Goal: Information Seeking & Learning: Learn about a topic

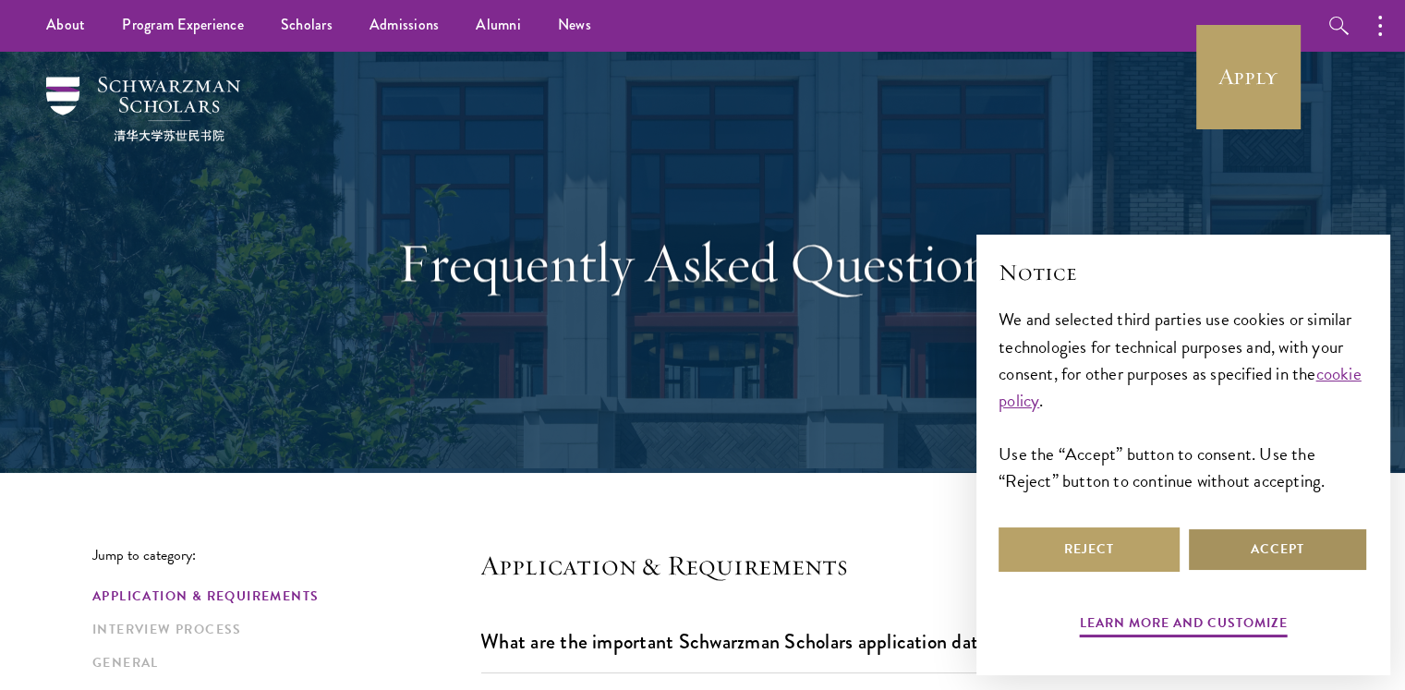
click at [1238, 562] on button "Accept" at bounding box center [1277, 550] width 181 height 44
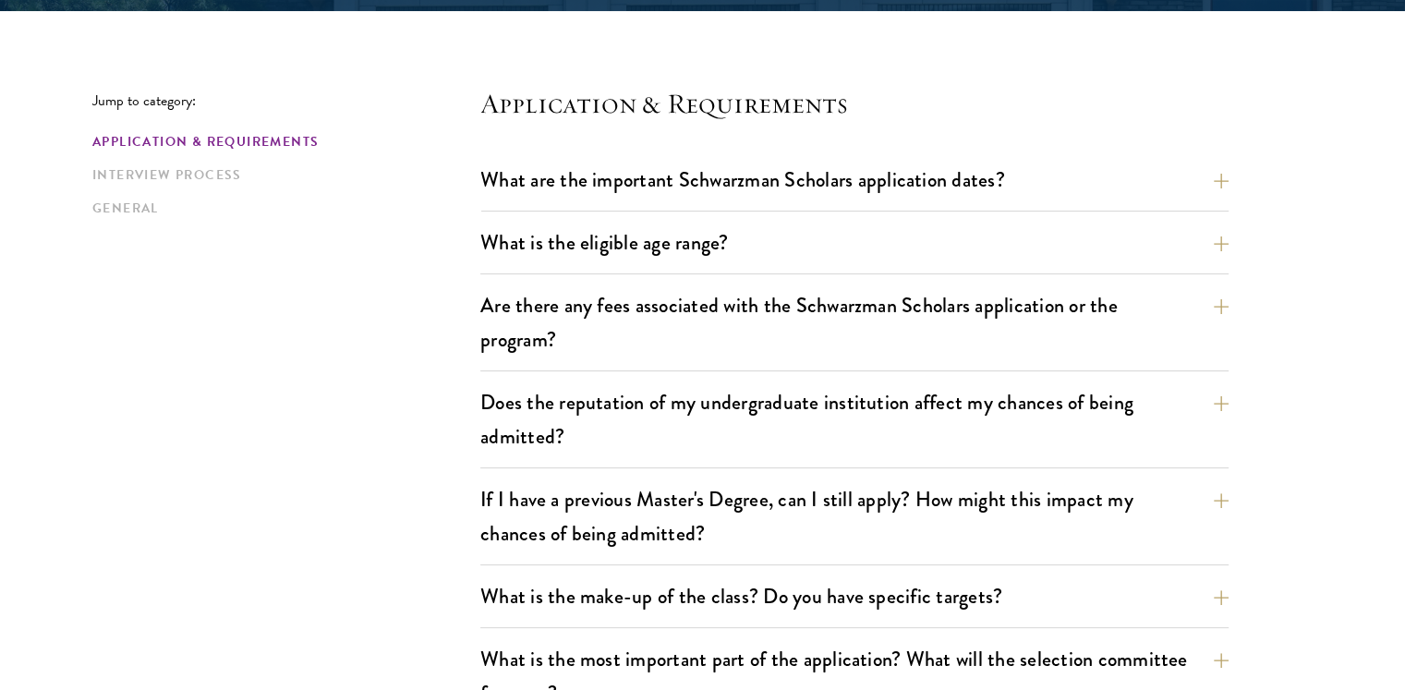
scroll to position [480, 0]
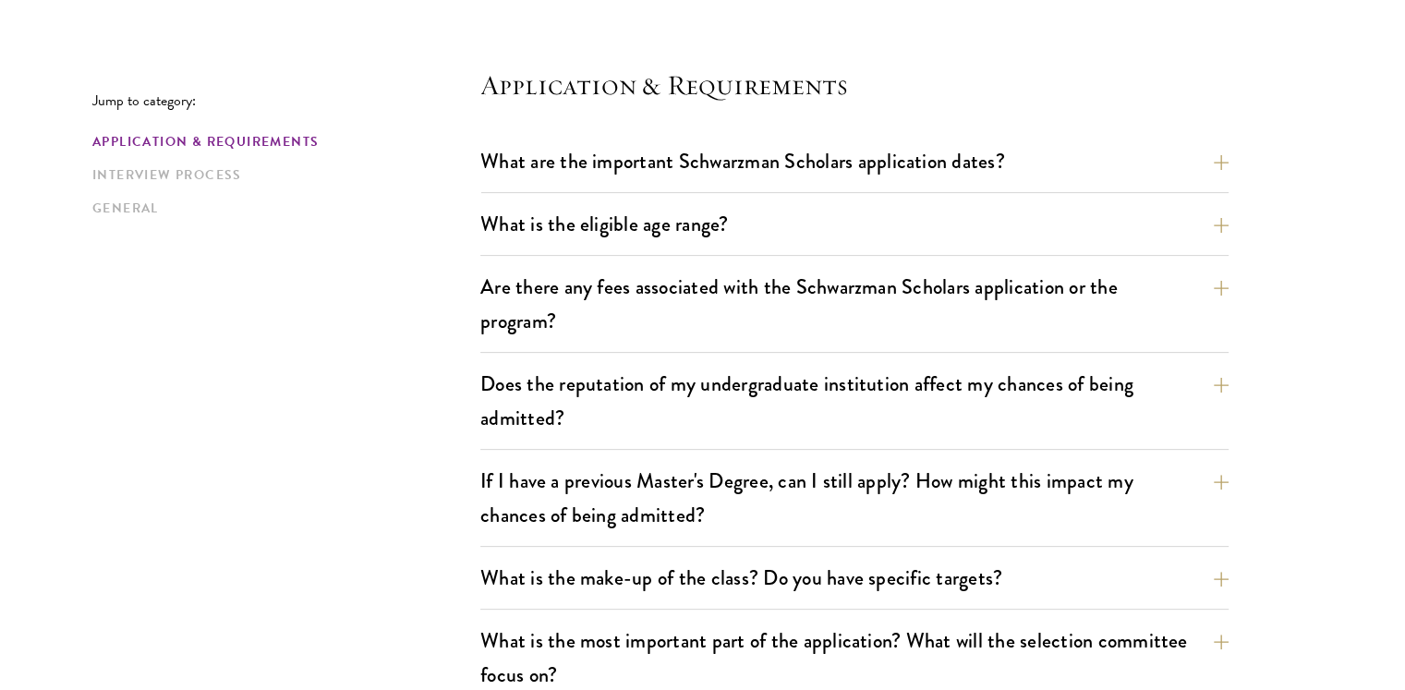
click at [1212, 230] on button "What is the eligible age range?" at bounding box center [868, 224] width 748 height 42
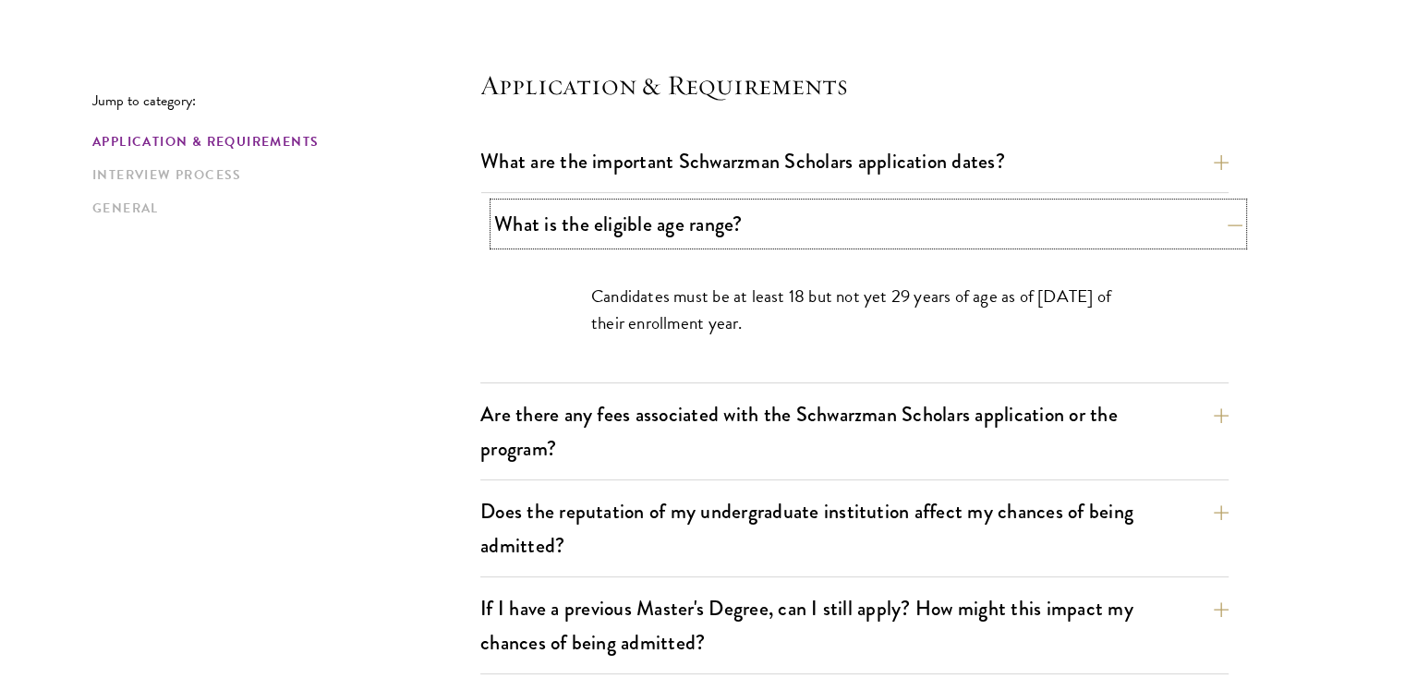
click at [1212, 230] on button "What is the eligible age range?" at bounding box center [868, 224] width 748 height 42
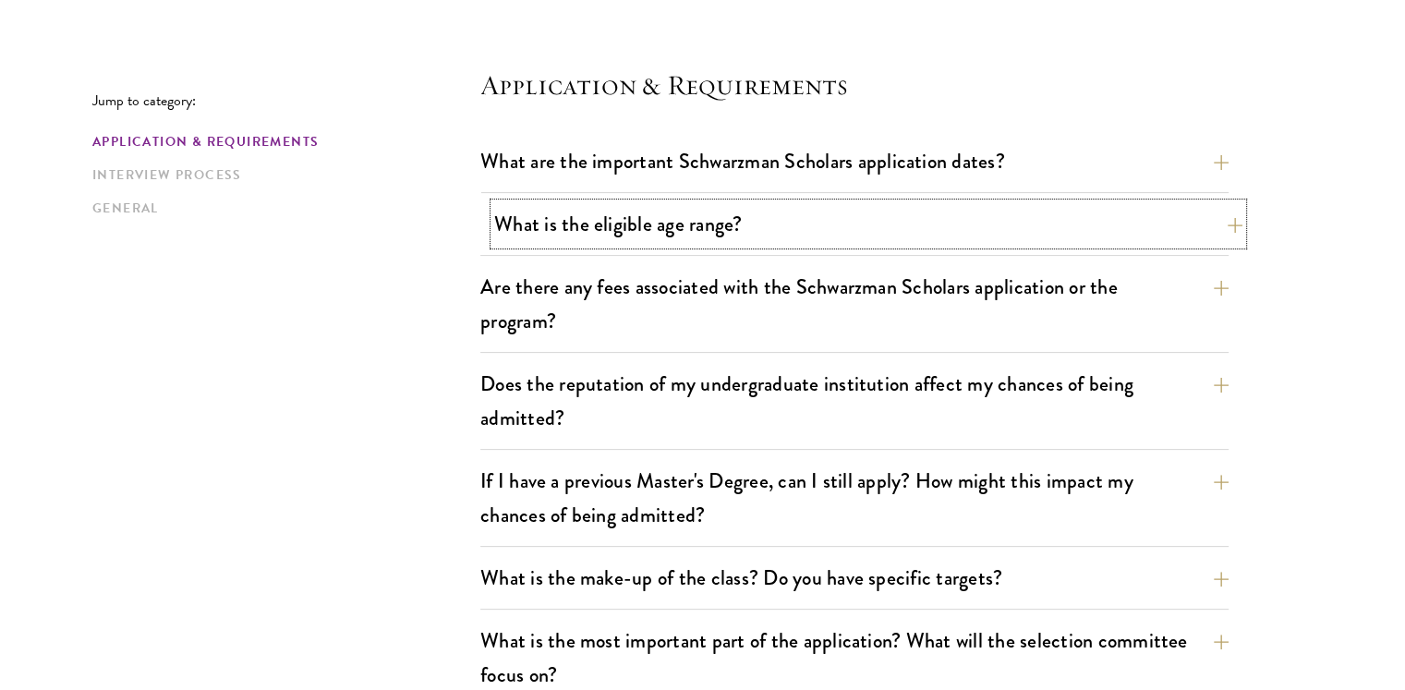
click at [1212, 230] on button "What is the eligible age range?" at bounding box center [868, 224] width 748 height 42
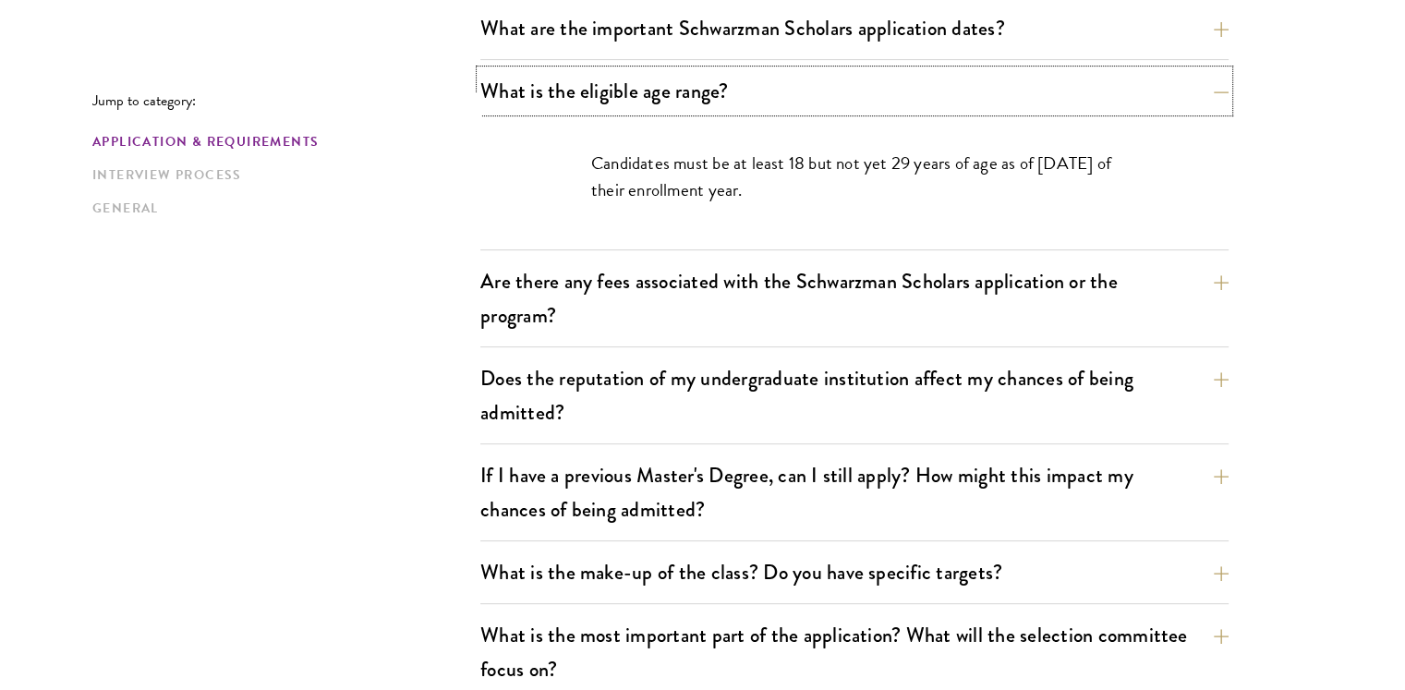
scroll to position [702, 0]
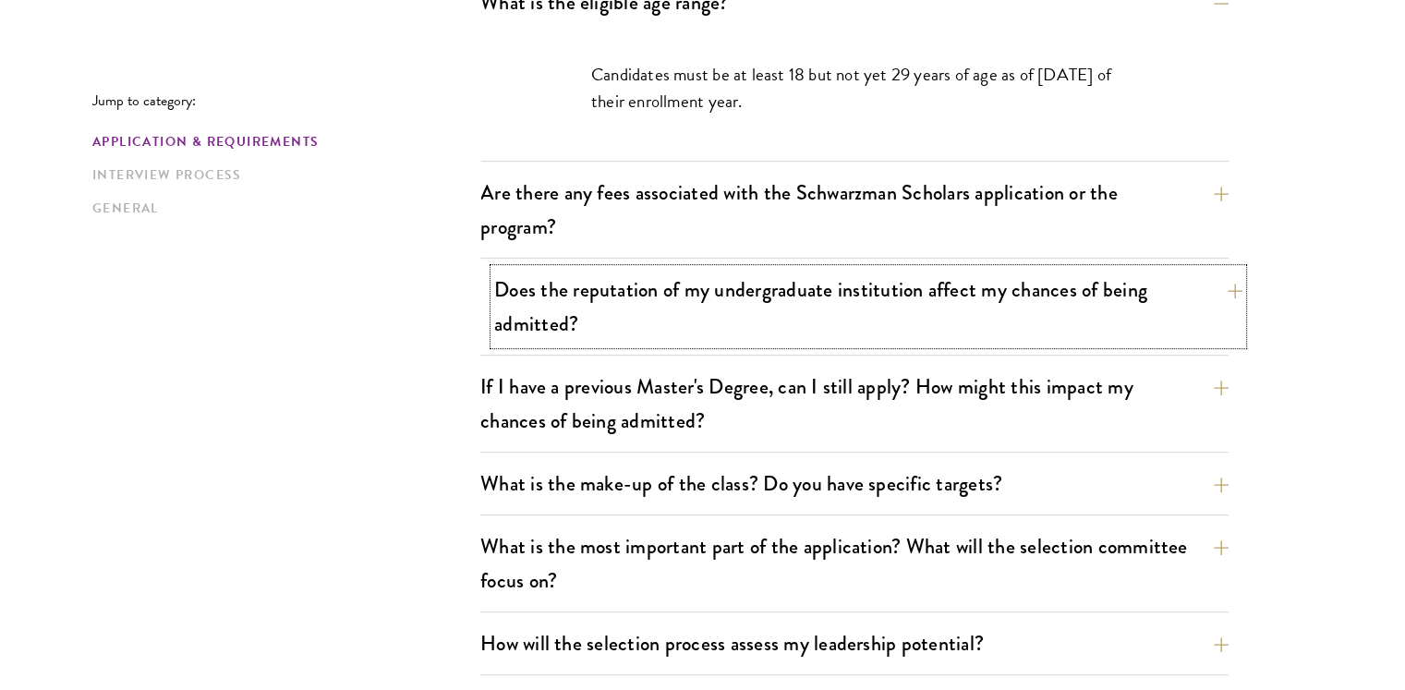
click at [1201, 334] on button "Does the reputation of my undergraduate institution affect my chances of being …" at bounding box center [868, 307] width 748 height 76
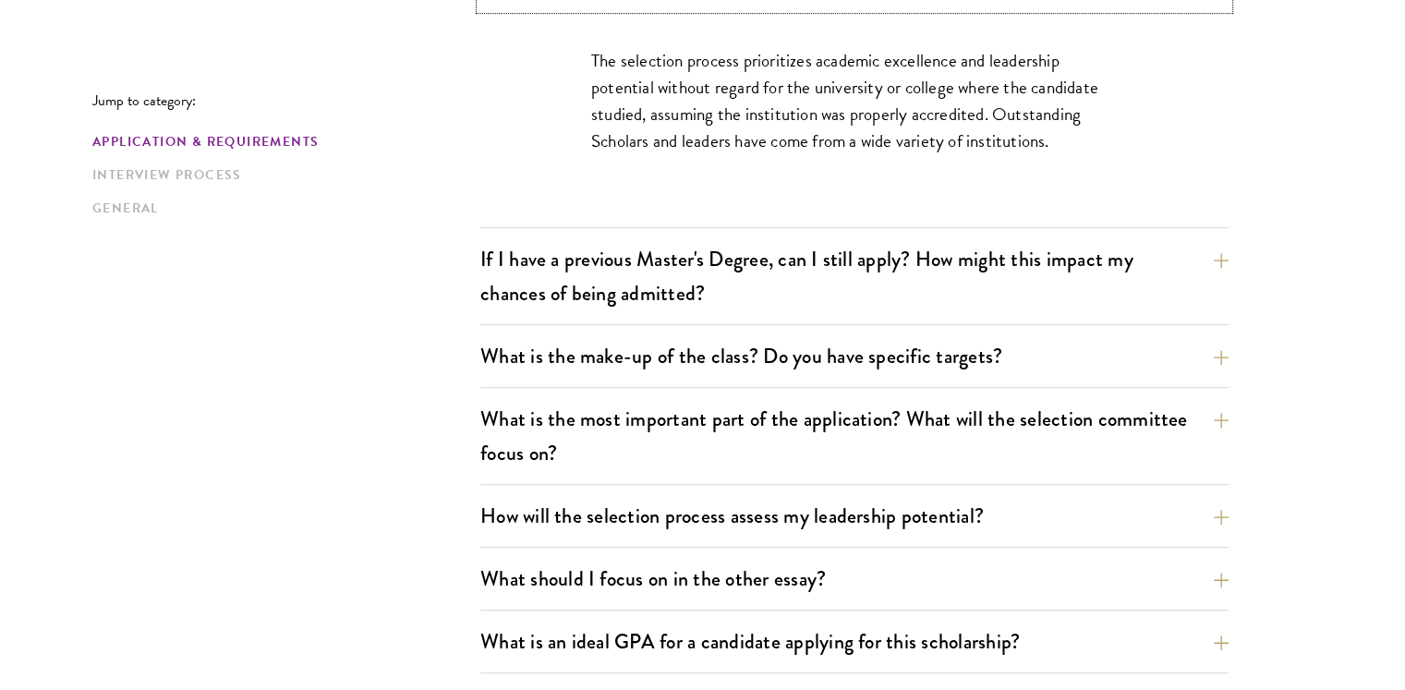
scroll to position [924, 0]
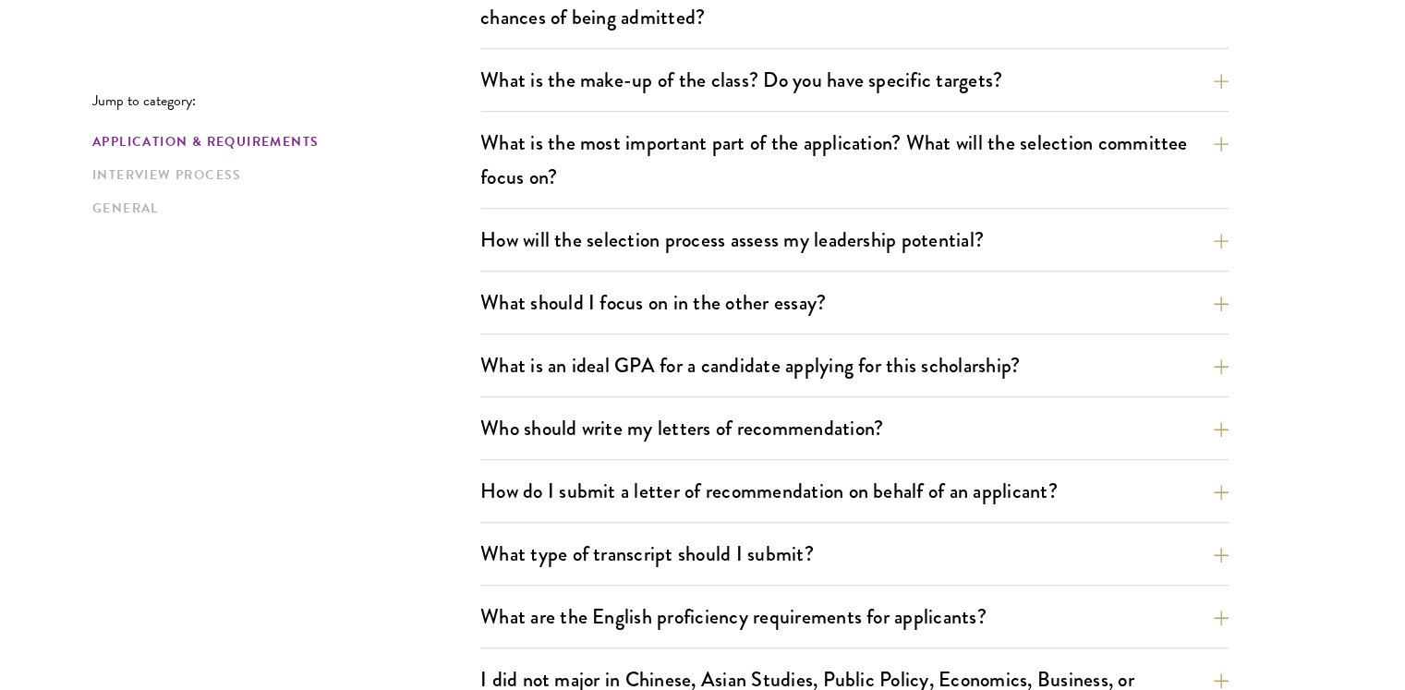
scroll to position [1199, 0]
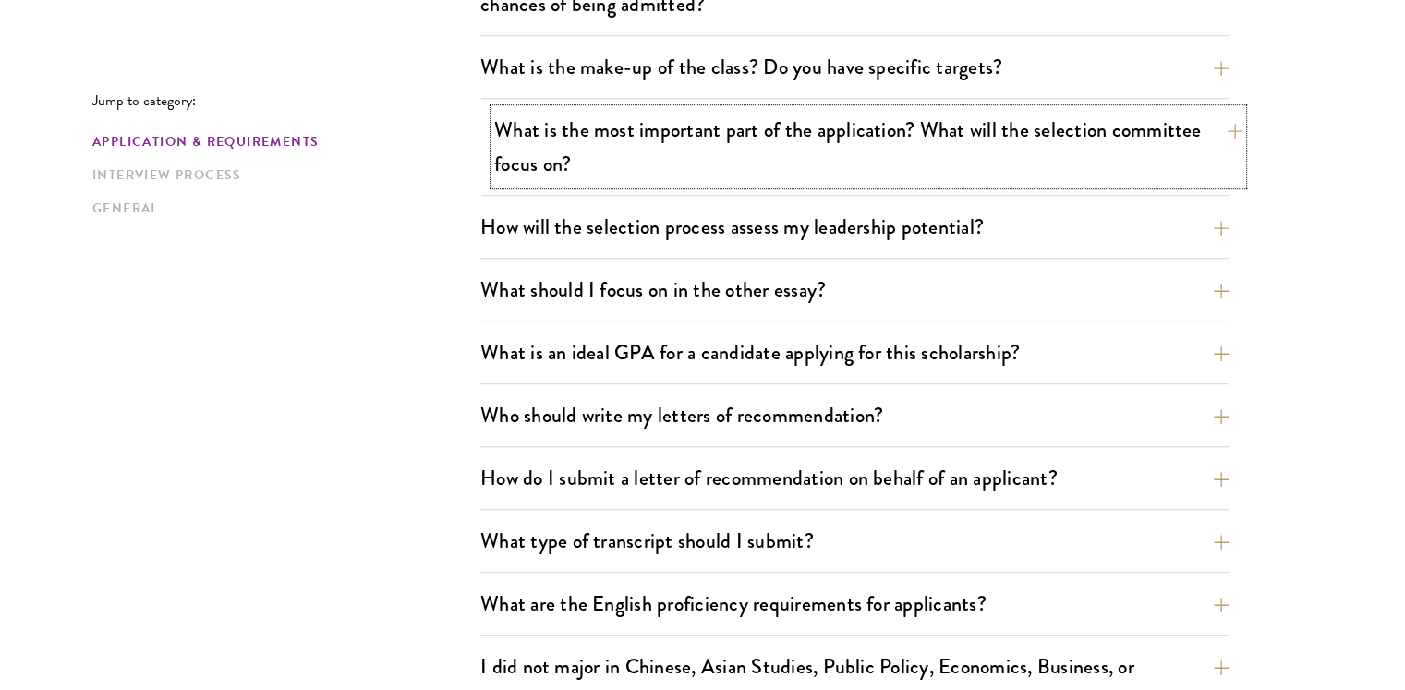
click at [1189, 159] on button "What is the most important part of the application? What will the selection com…" at bounding box center [868, 147] width 748 height 76
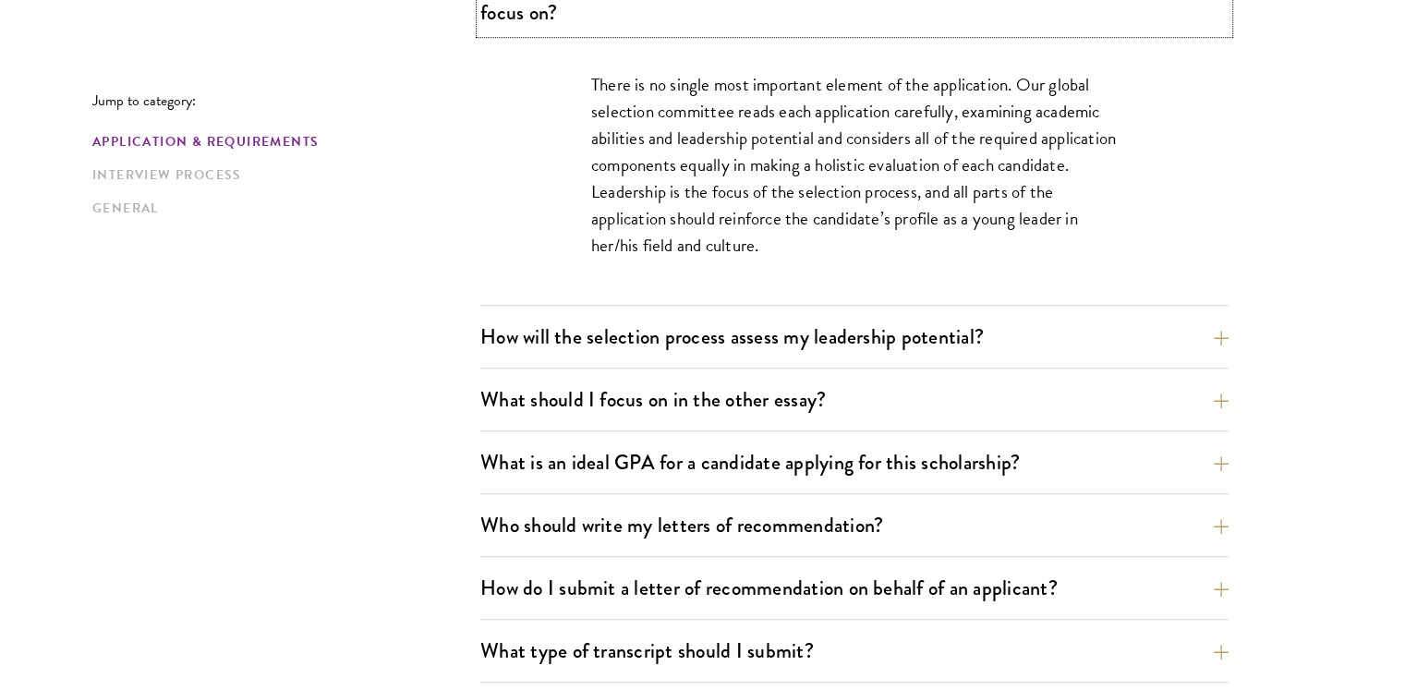
scroll to position [1281, 0]
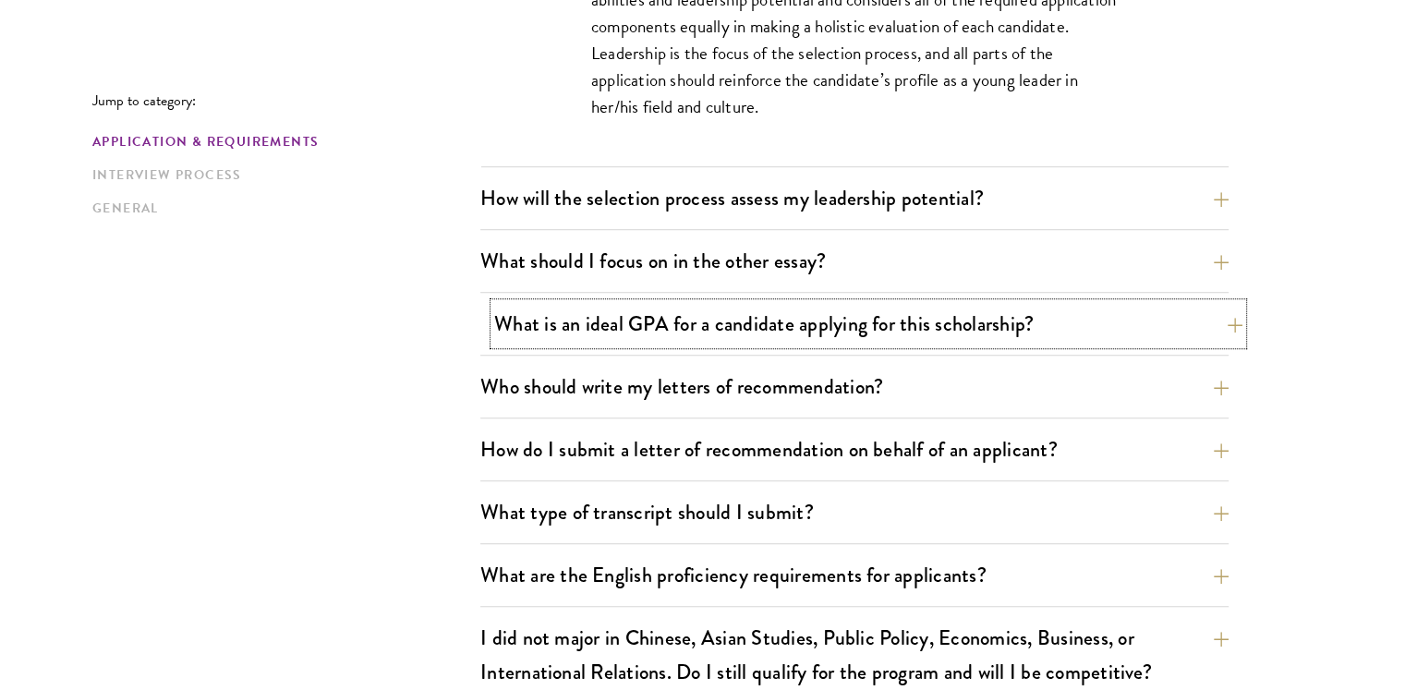
click at [1166, 341] on button "What is an ideal GPA for a candidate applying for this scholarship?" at bounding box center [868, 324] width 748 height 42
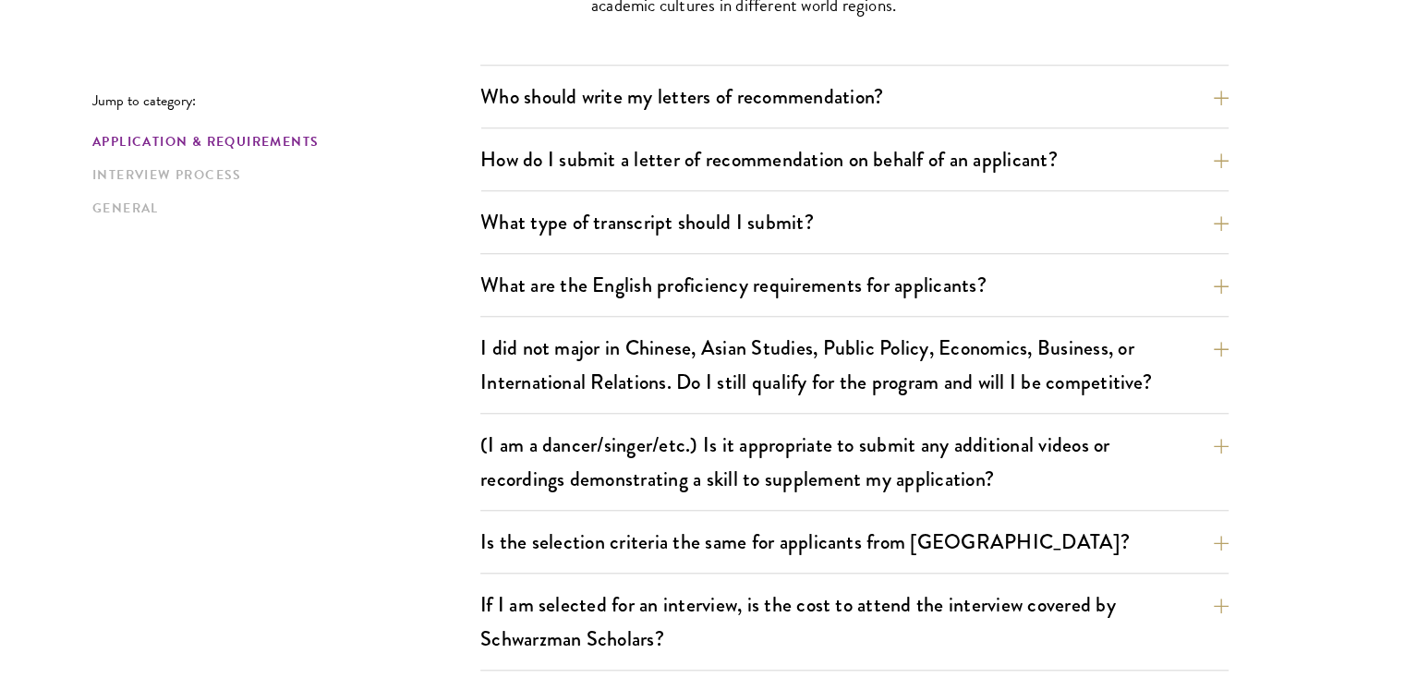
scroll to position [1552, 0]
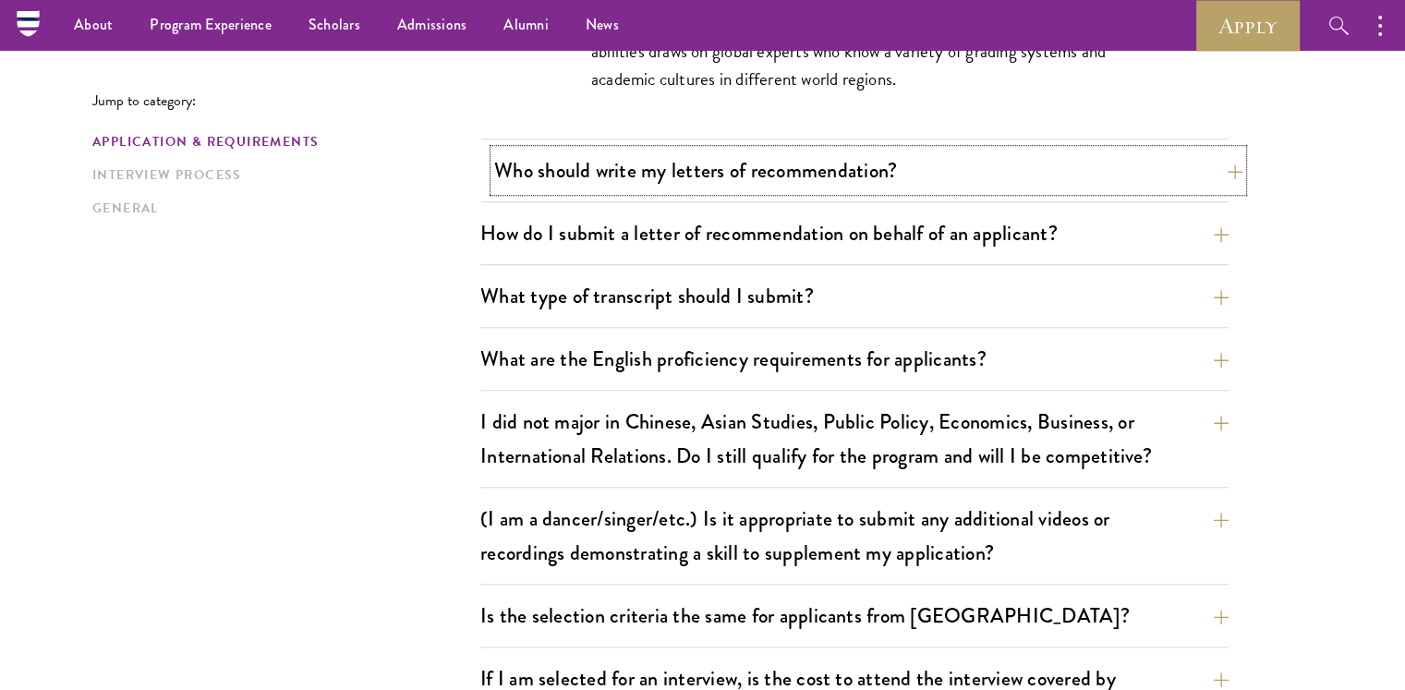
click at [1054, 182] on button "Who should write my letters of recommendation?" at bounding box center [868, 171] width 748 height 42
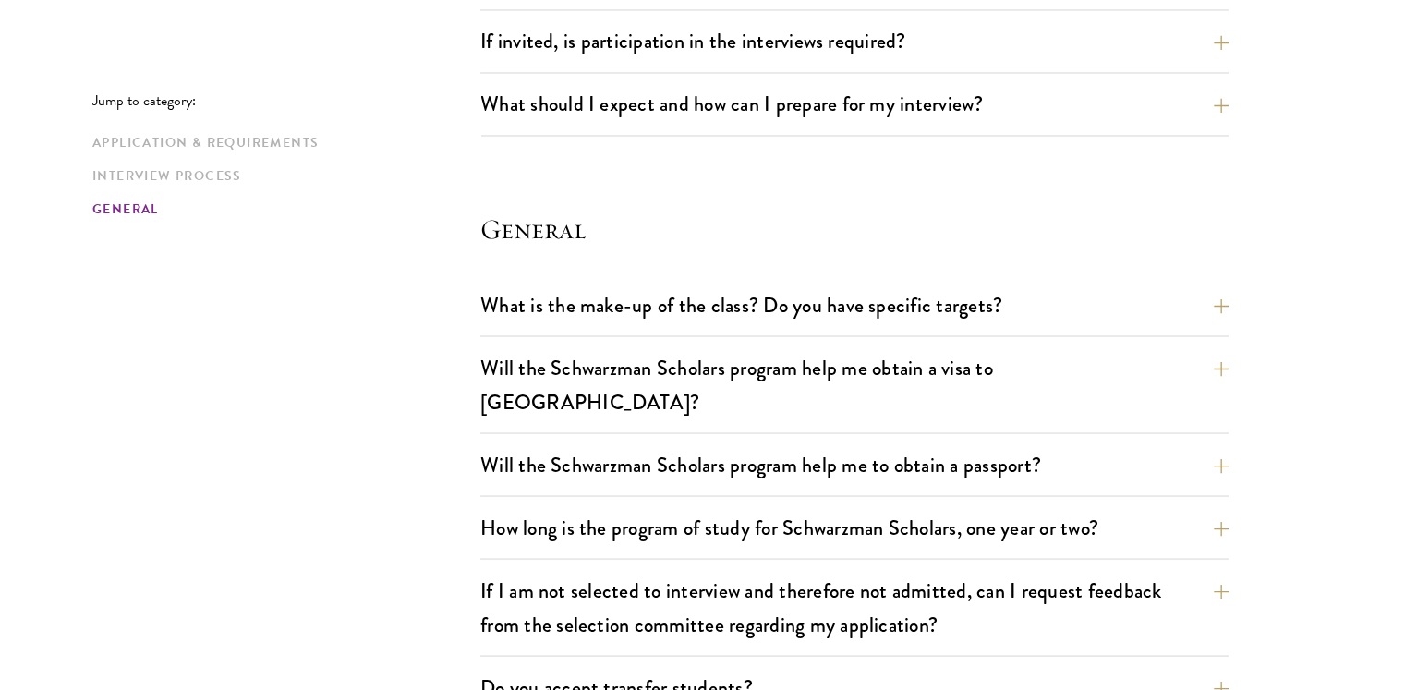
scroll to position [3438, 0]
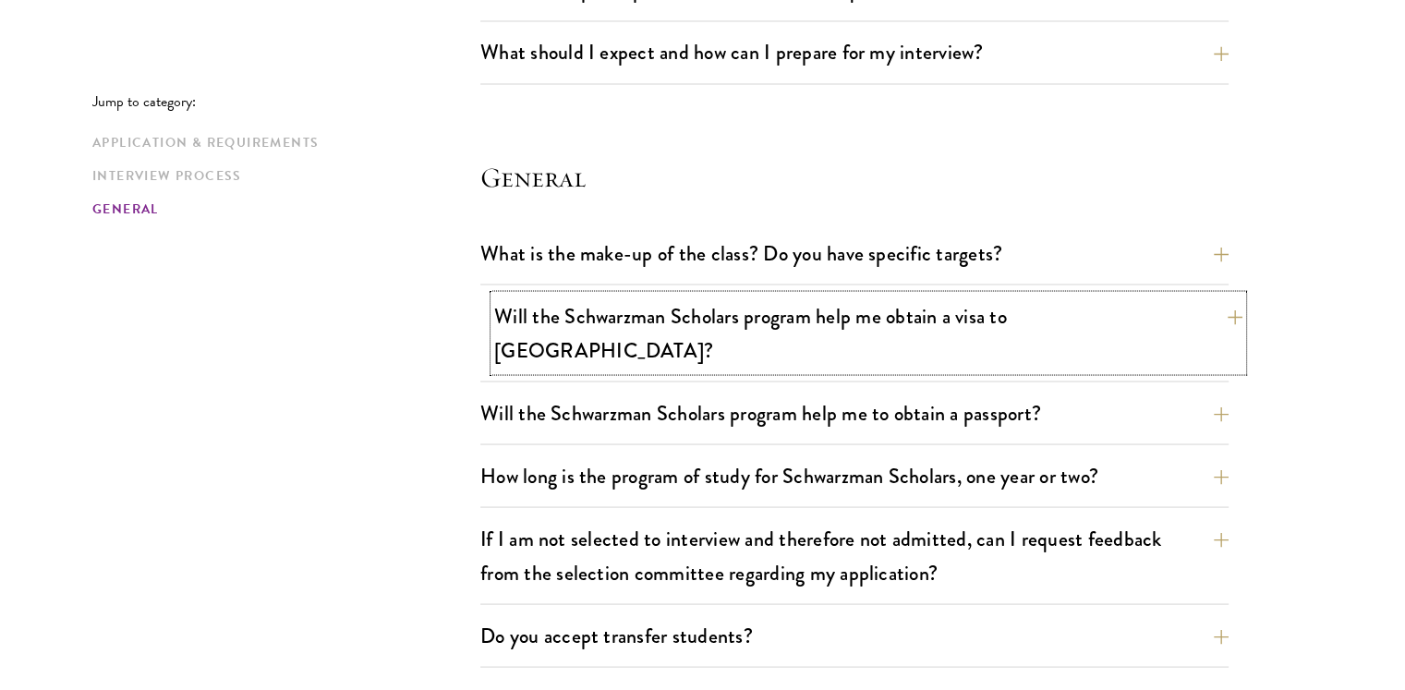
click at [1168, 295] on button "Will the Schwarzman Scholars program help me obtain a visa to [GEOGRAPHIC_DATA]?" at bounding box center [868, 333] width 748 height 76
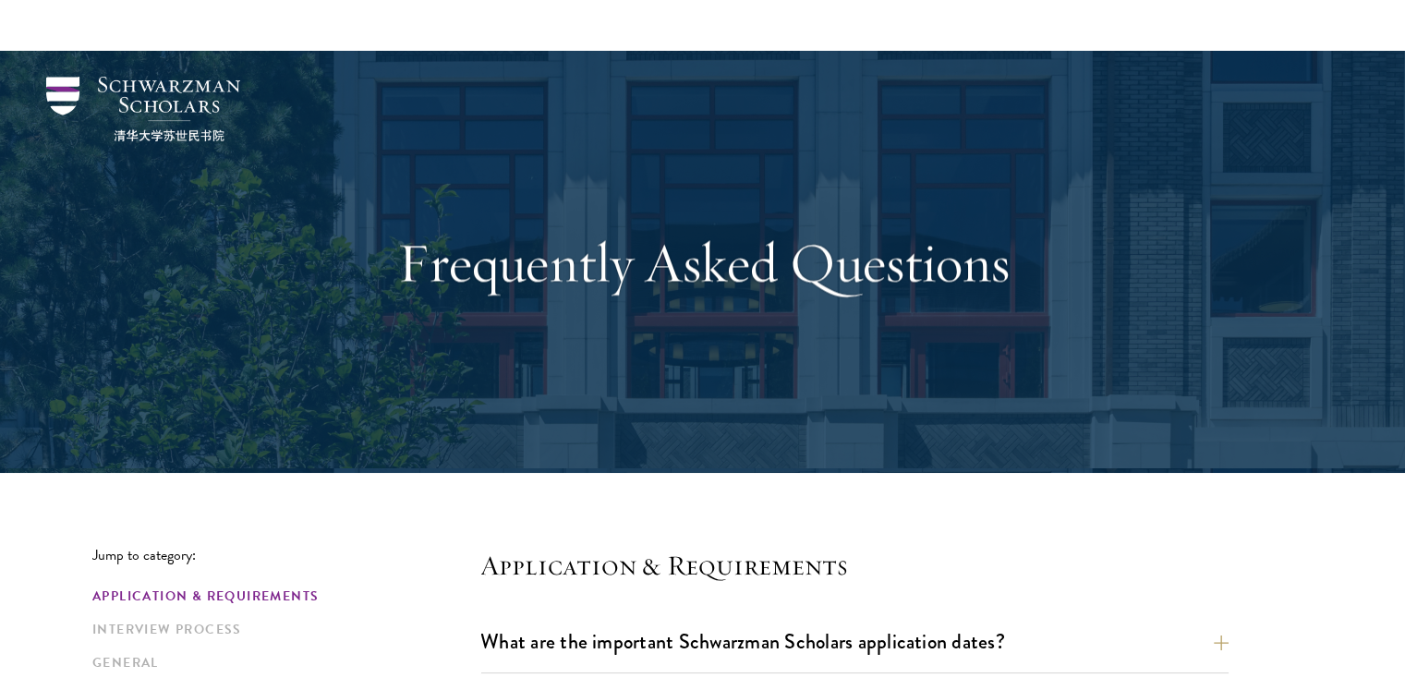
scroll to position [569, 0]
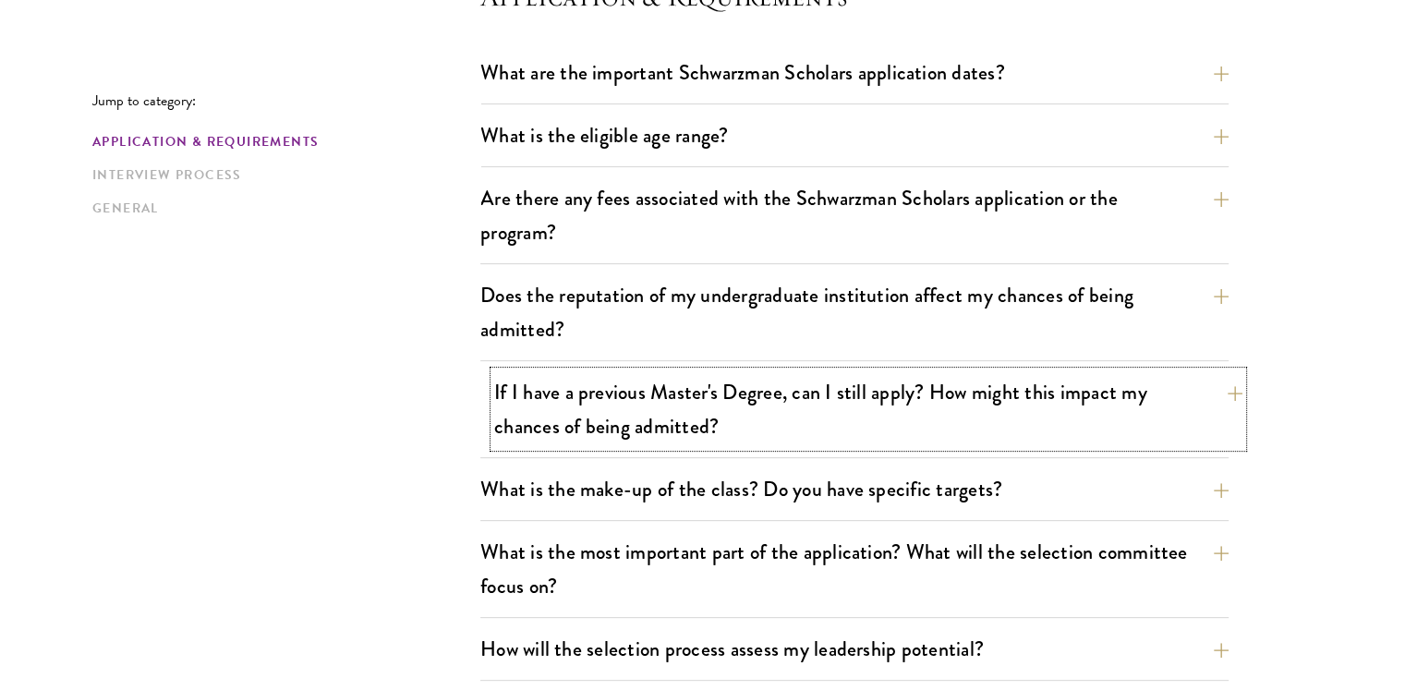
click at [1061, 391] on button "If I have a previous Master's Degree, can I still apply? How might this impact …" at bounding box center [868, 409] width 748 height 76
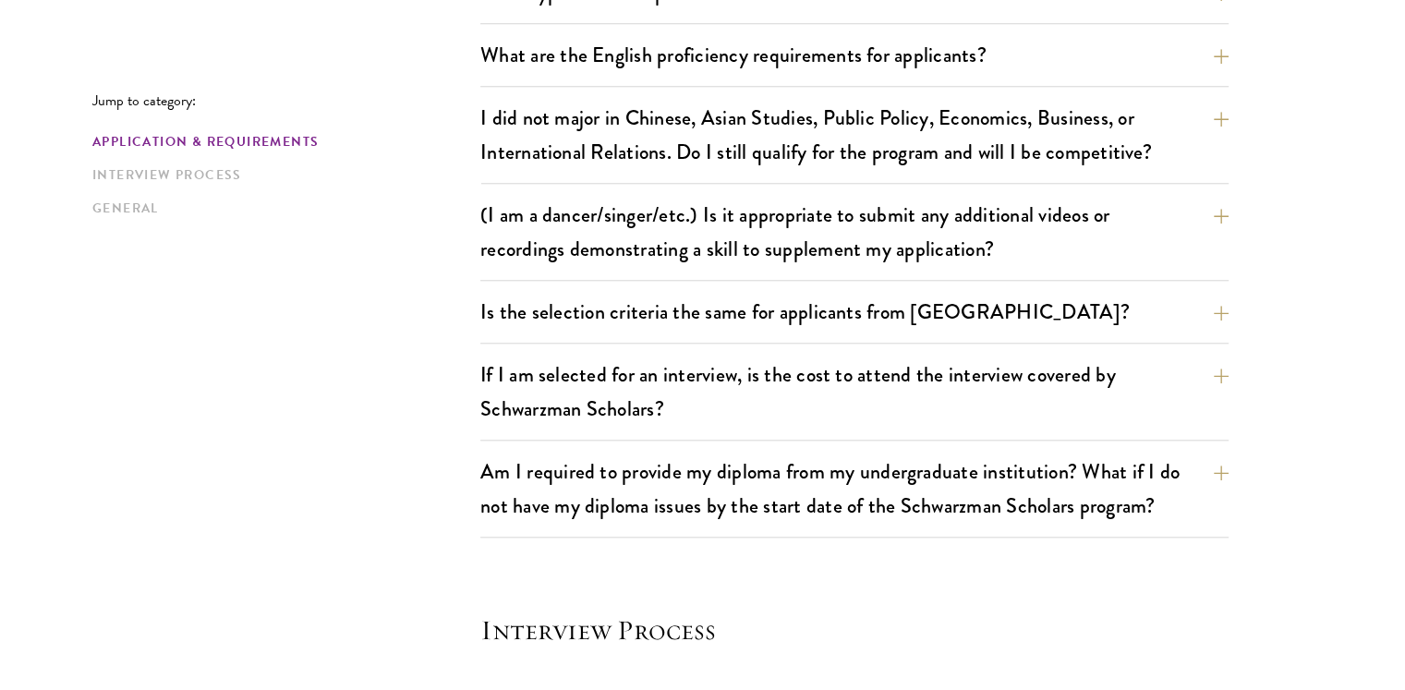
scroll to position [1793, 0]
